Goal: Information Seeking & Learning: Learn about a topic

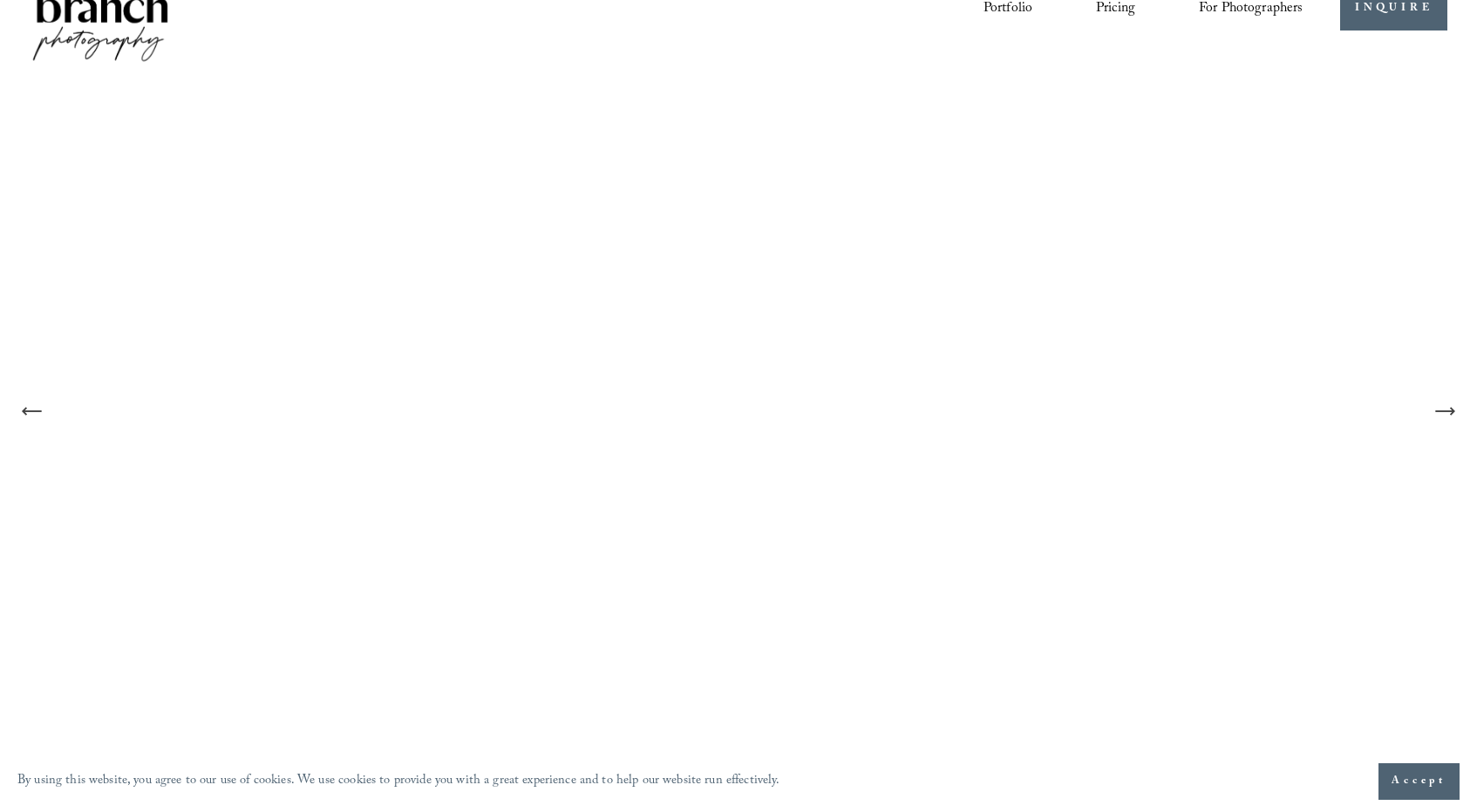
scroll to position [66, 0]
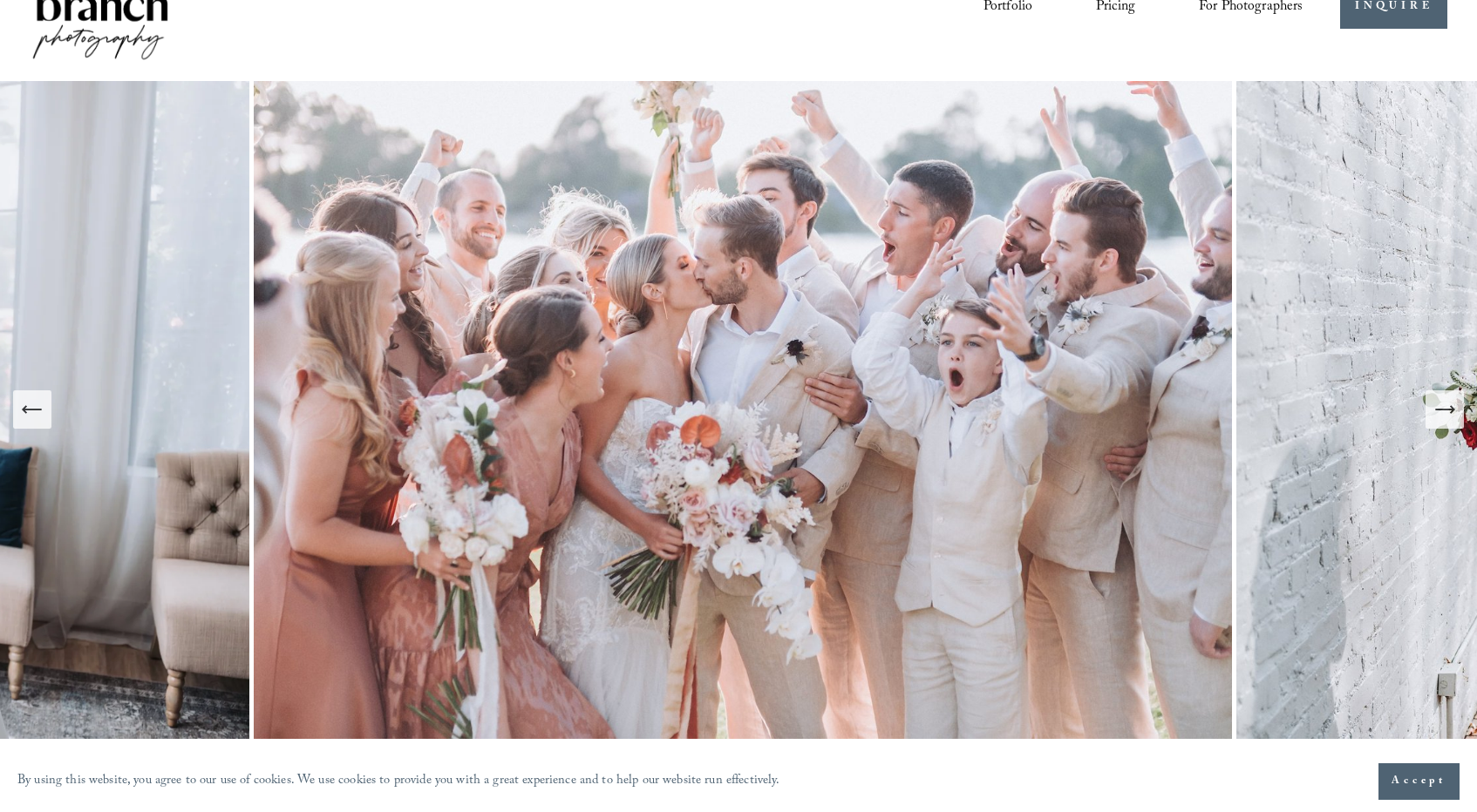
click at [1442, 413] on icon "Next Slide" at bounding box center [1444, 409] width 25 height 25
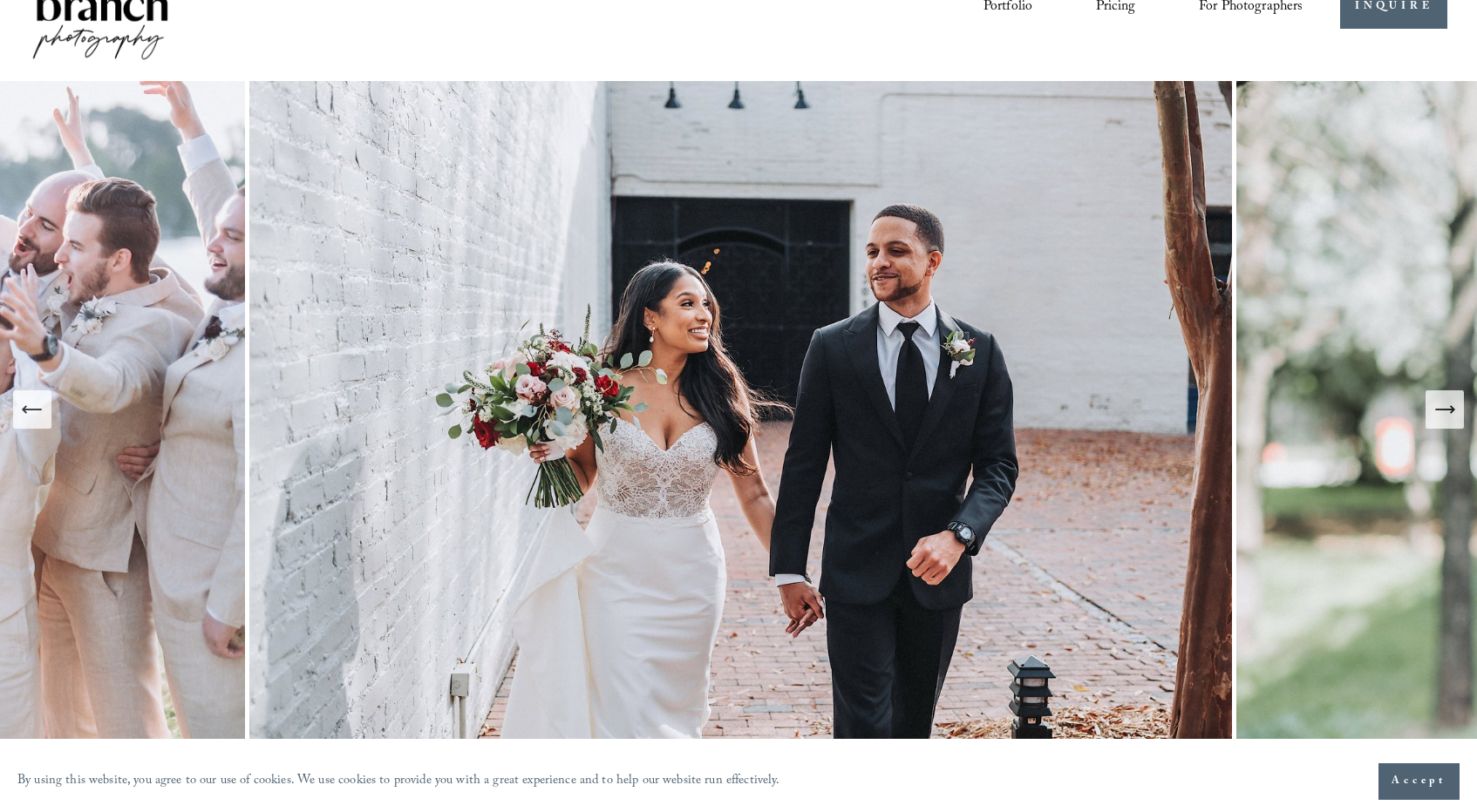
click at [1442, 413] on icon "Next Slide" at bounding box center [1444, 409] width 25 height 25
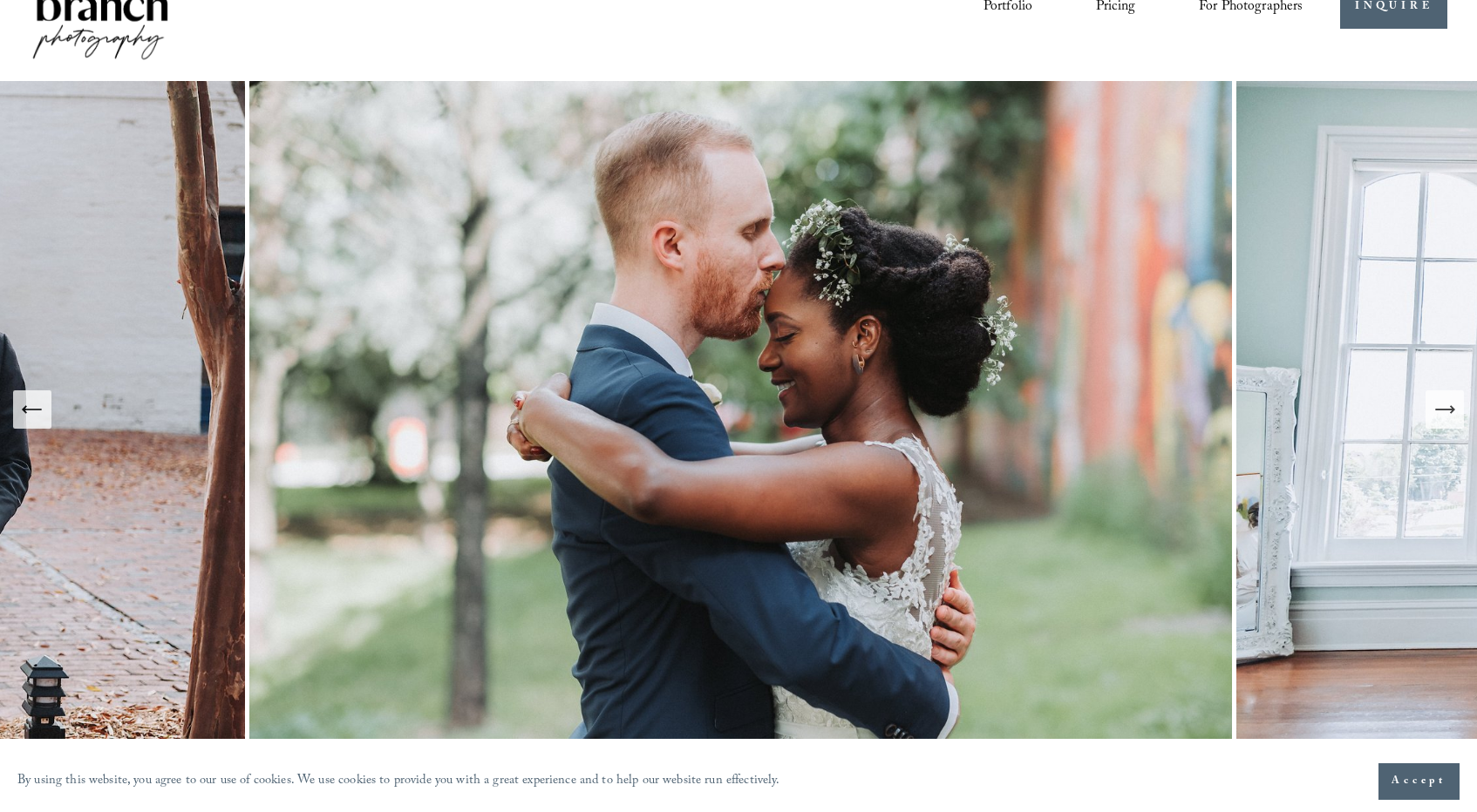
click at [1442, 413] on icon "Next Slide" at bounding box center [1444, 409] width 25 height 25
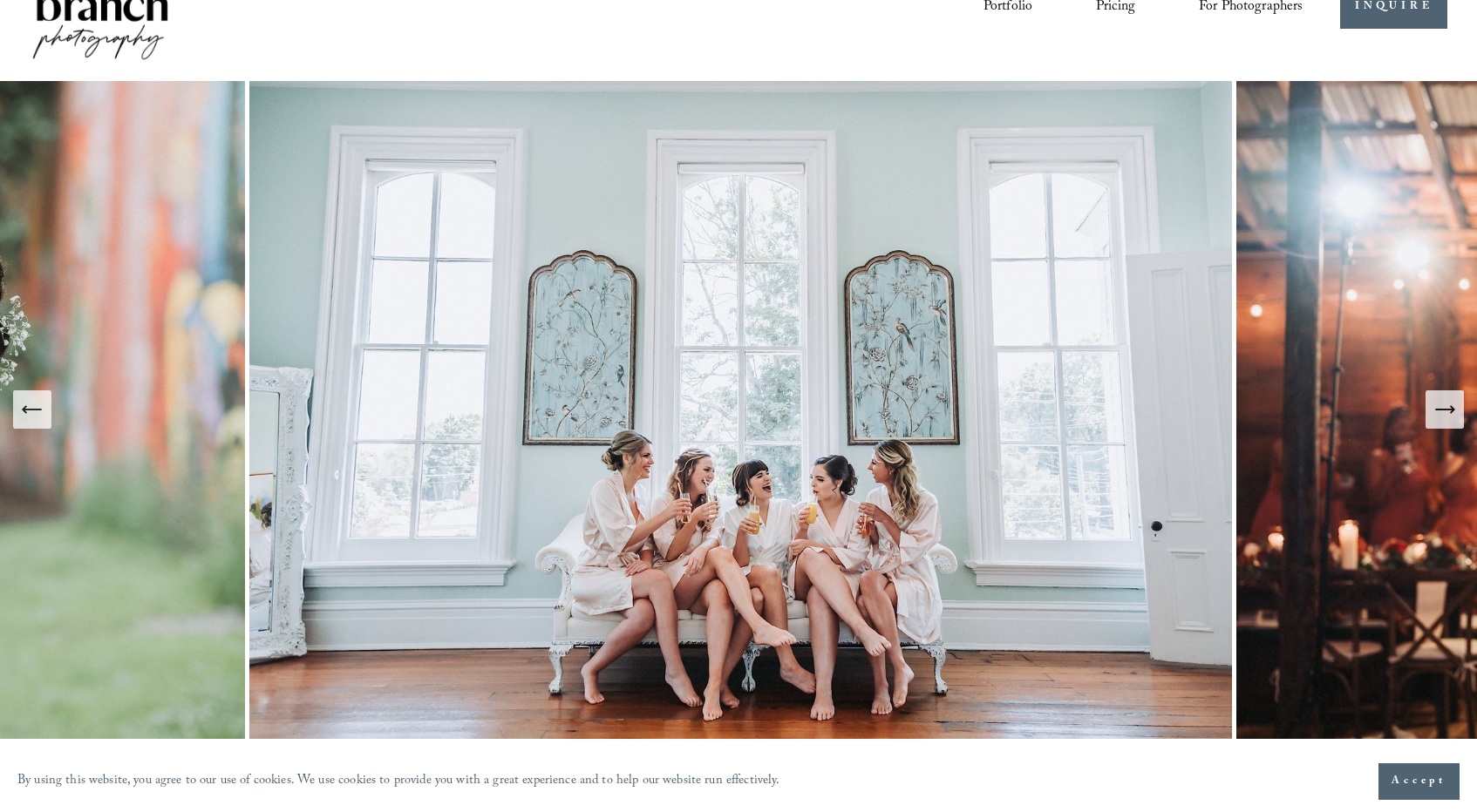
click at [1442, 413] on icon "Next Slide" at bounding box center [1444, 409] width 25 height 25
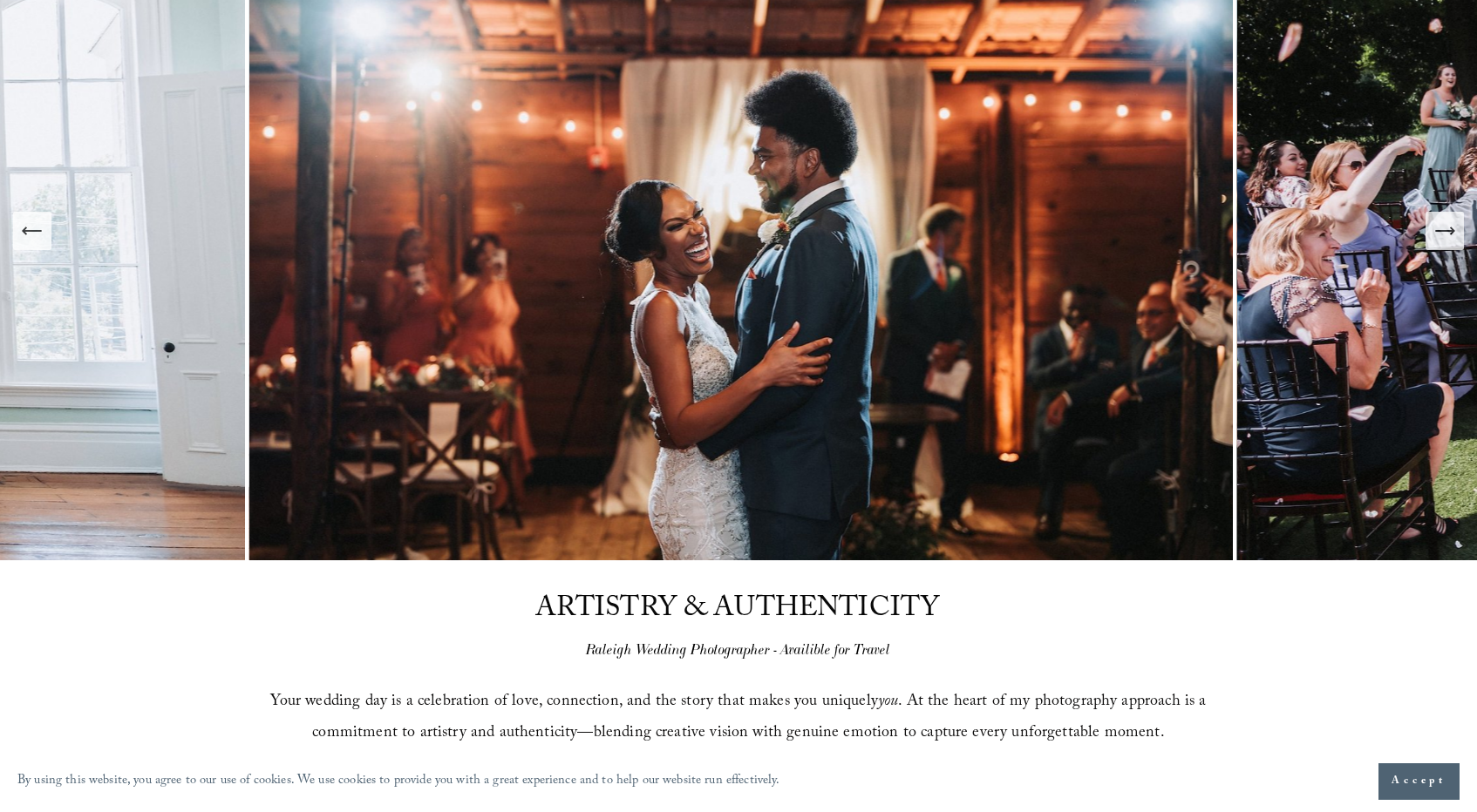
scroll to position [0, 0]
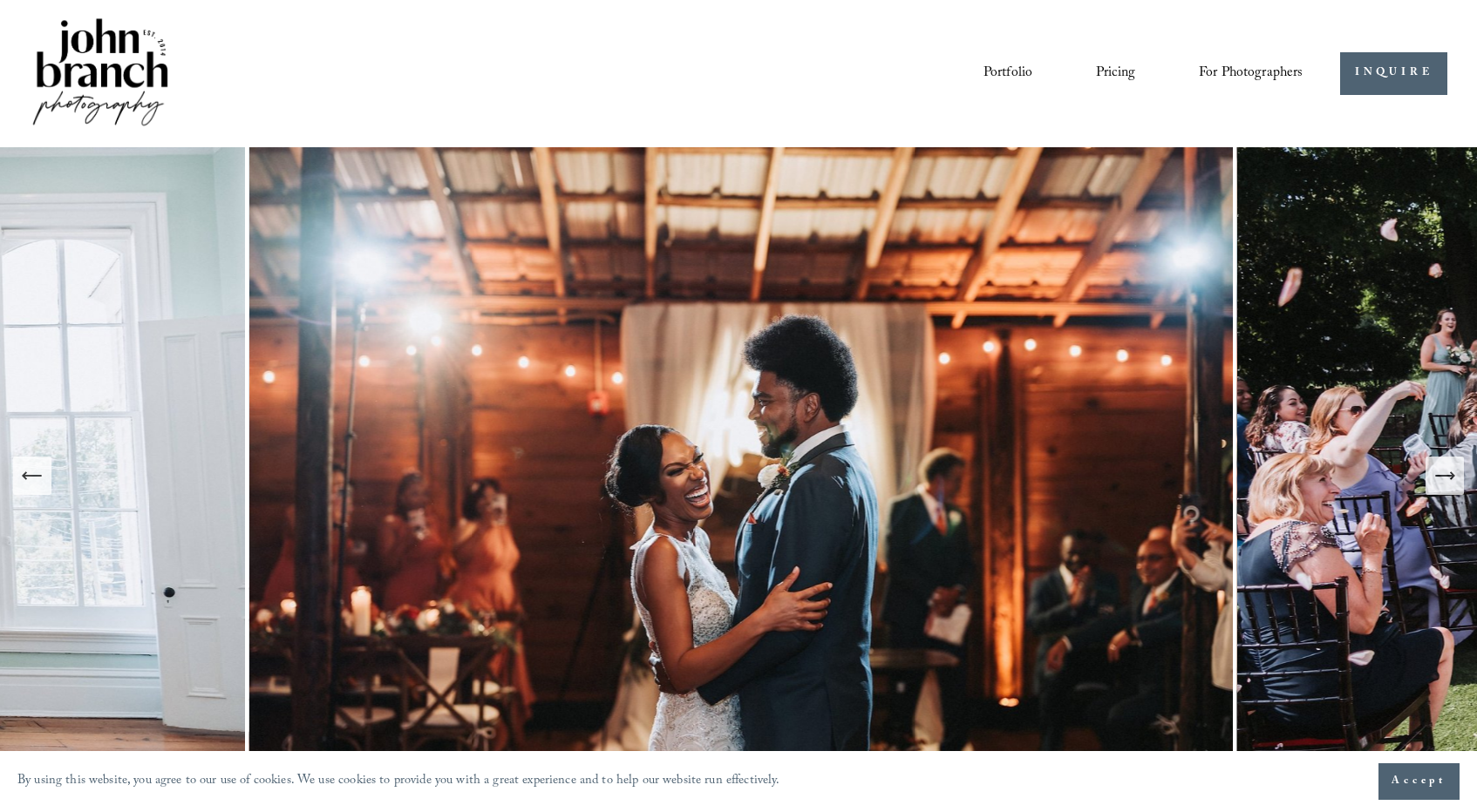
click at [1105, 83] on link "Pricing" at bounding box center [1116, 73] width 39 height 30
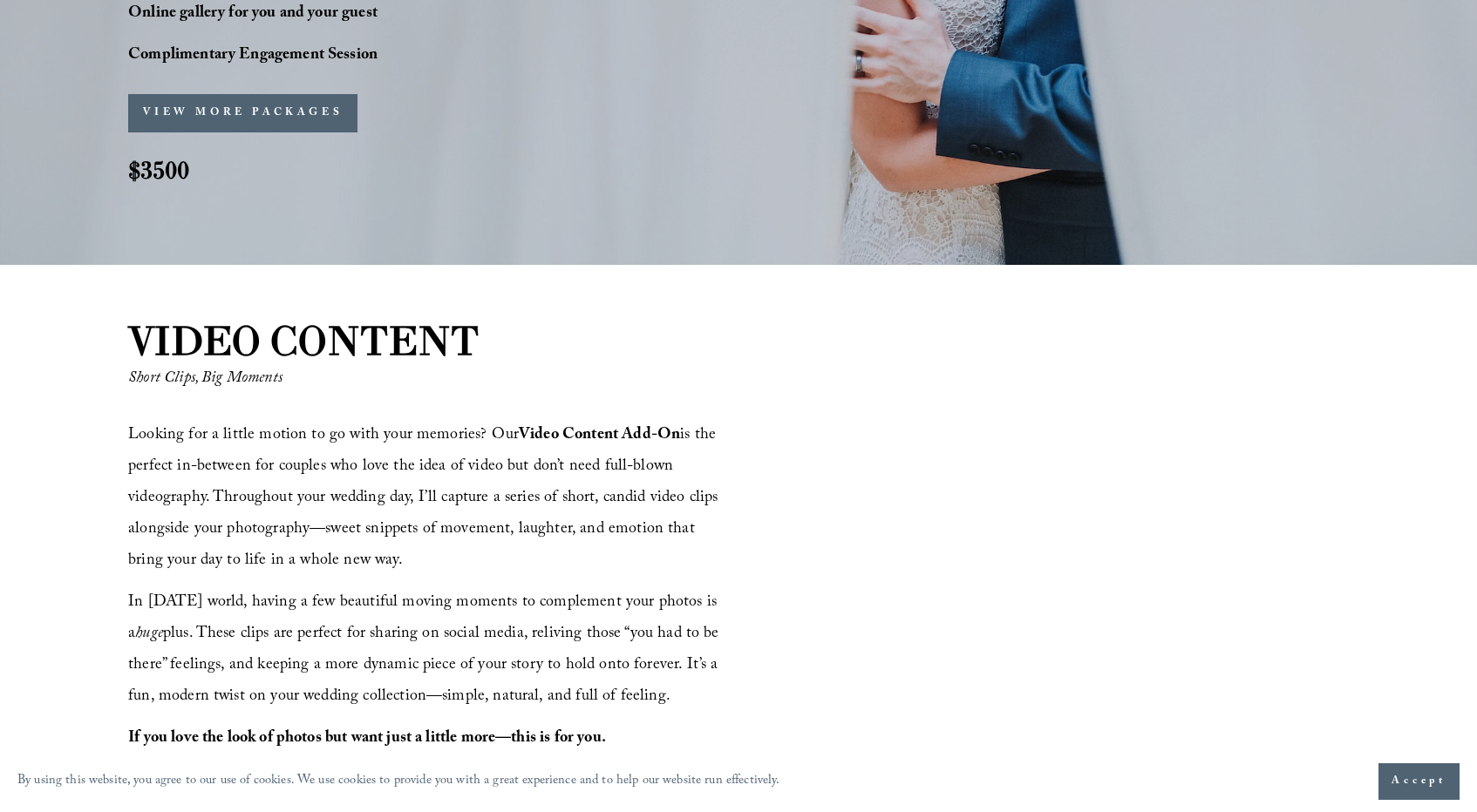
scroll to position [1668, 0]
